Goal: Use online tool/utility: Utilize a website feature to perform a specific function

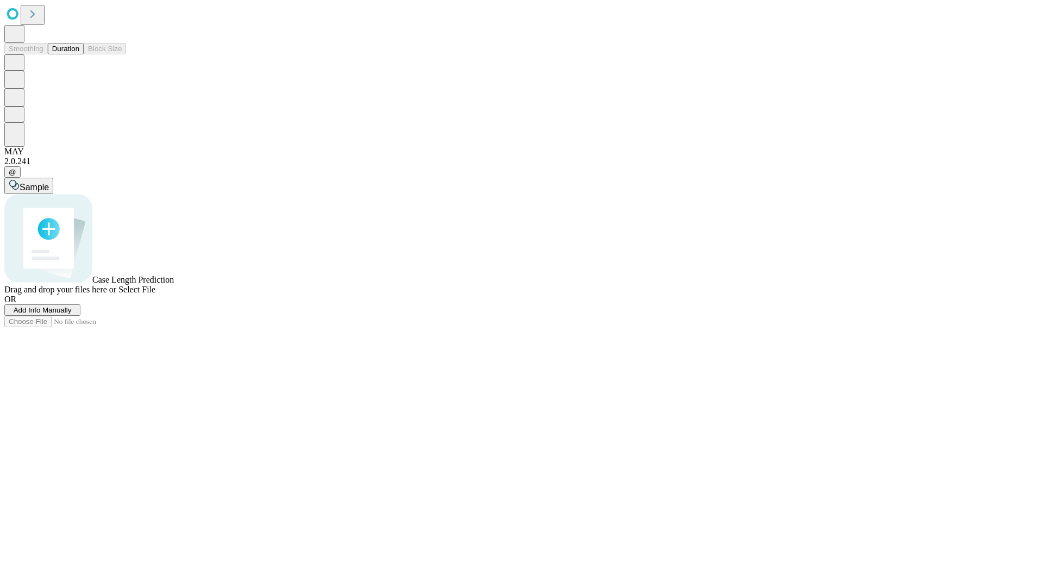
click at [72, 314] on span "Add Info Manually" at bounding box center [43, 310] width 58 height 8
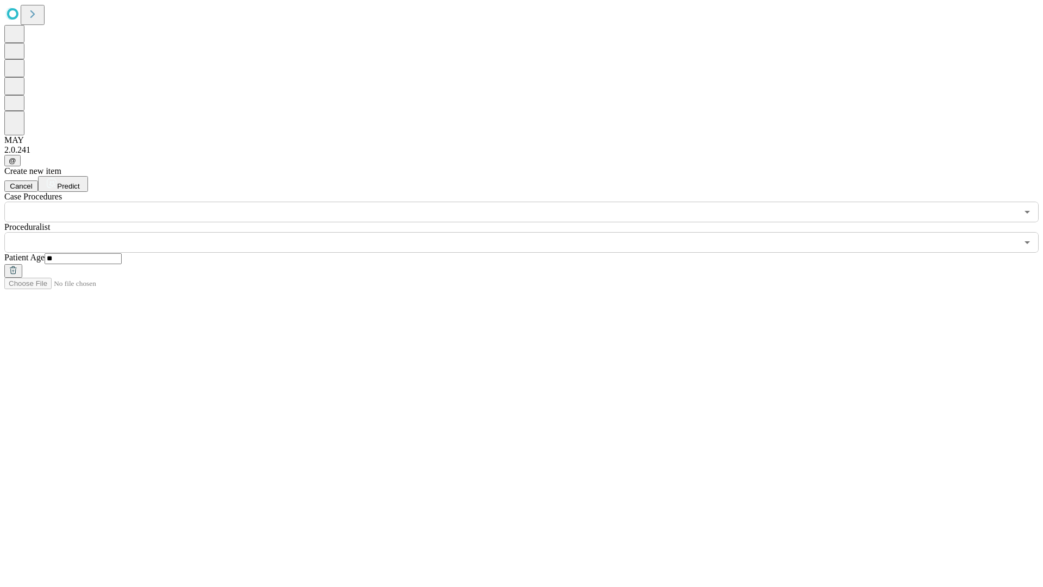
type input "**"
click at [529, 232] on input "text" at bounding box center [511, 242] width 1014 height 21
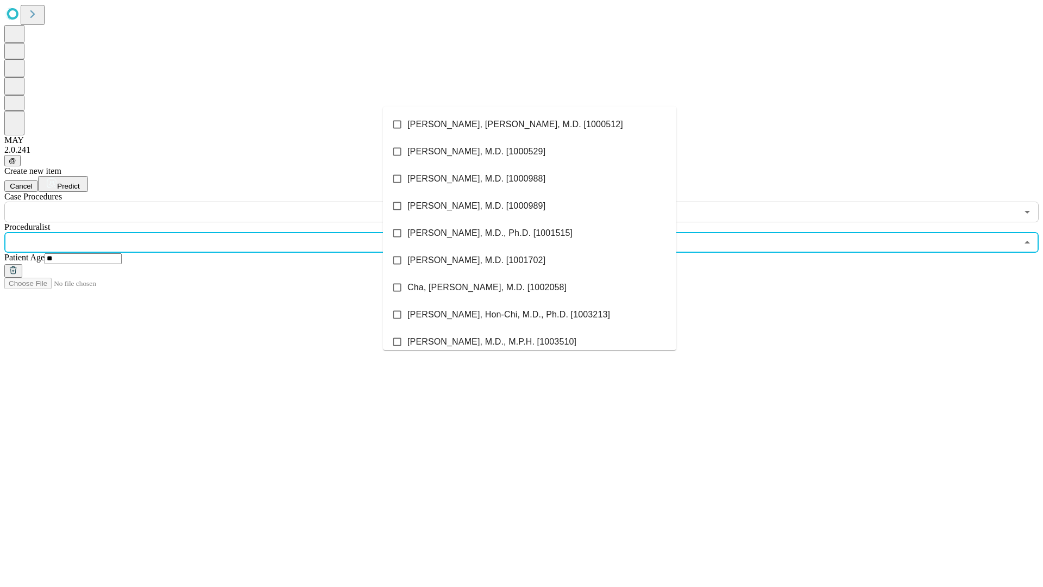
click at [530, 124] on li "[PERSON_NAME], [PERSON_NAME], M.D. [1000512]" at bounding box center [529, 124] width 293 height 27
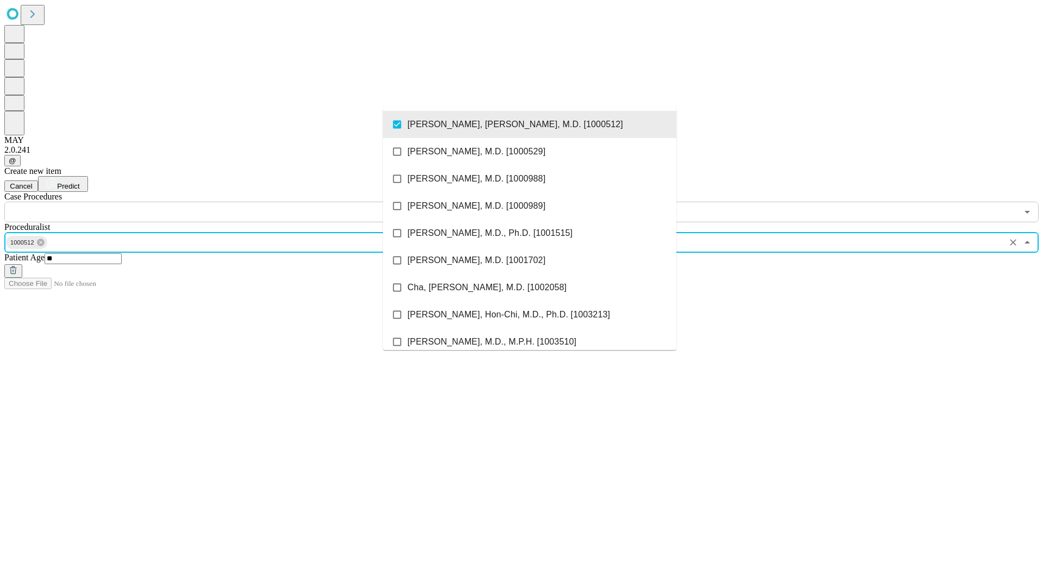
click at [228, 202] on input "text" at bounding box center [511, 212] width 1014 height 21
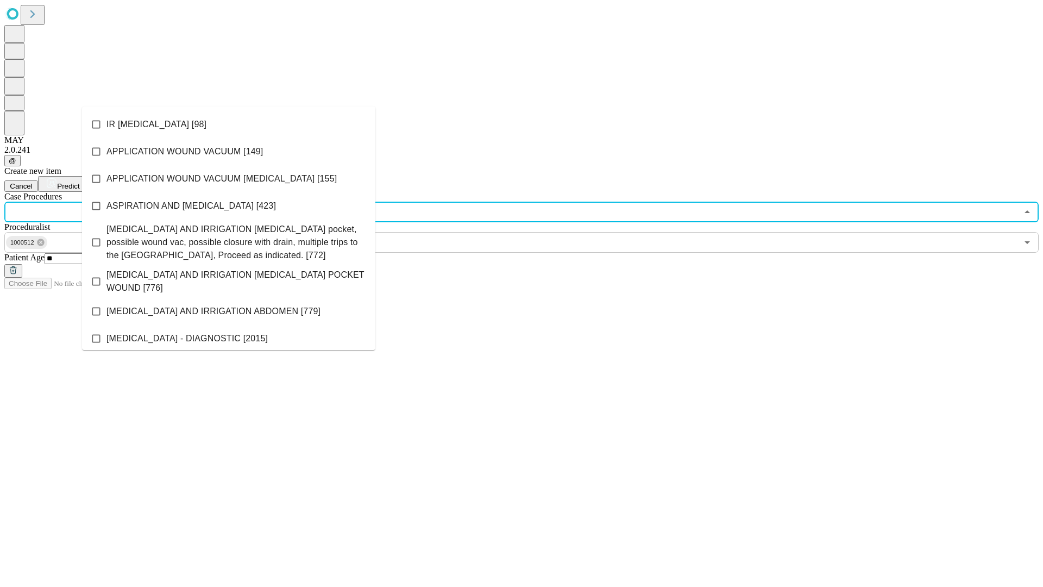
click at [229, 124] on li "IR [MEDICAL_DATA] [98]" at bounding box center [228, 124] width 293 height 27
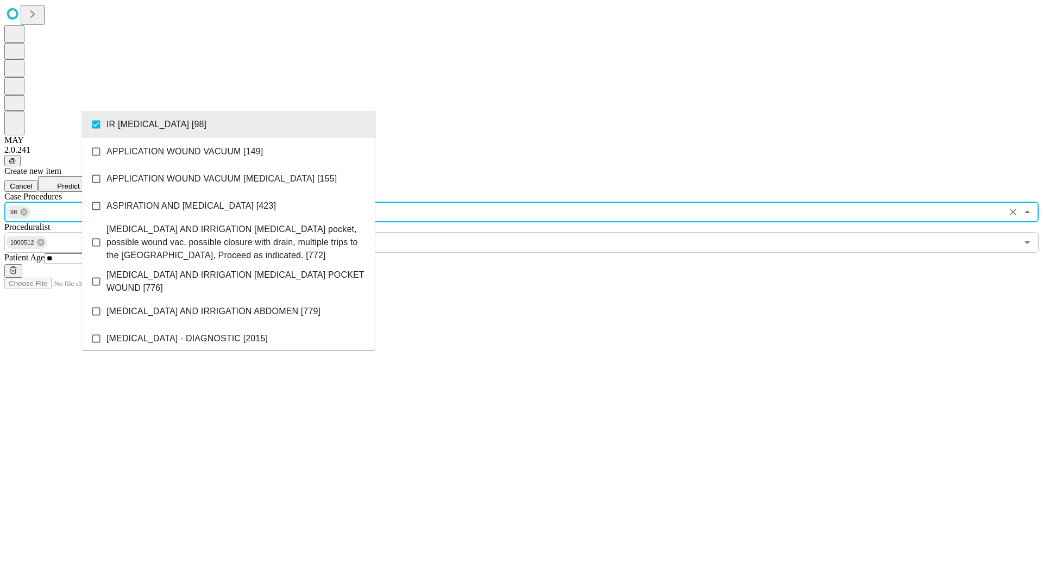
click at [79, 182] on span "Predict" at bounding box center [68, 186] width 22 height 8
